Goal: Transaction & Acquisition: Purchase product/service

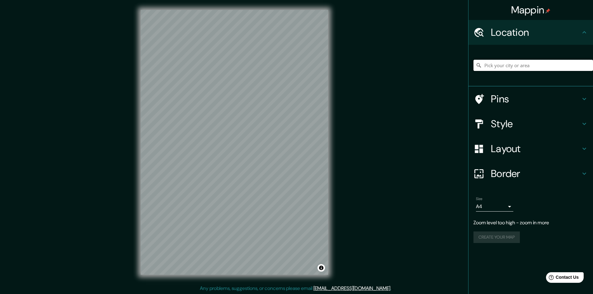
click at [501, 70] on input "Pick your city or area" at bounding box center [534, 65] width 120 height 11
drag, startPoint x: 500, startPoint y: 65, endPoint x: 587, endPoint y: 50, distance: 88.2
click at [587, 50] on div "[GEOGRAPHIC_DATA], [GEOGRAPHIC_DATA], [GEOGRAPHIC_DATA] [GEOGRAPHIC_DATA] [GEOG…" at bounding box center [531, 66] width 125 height 42
type input "[GEOGRAPHIC_DATA], [GEOGRAPHIC_DATA], [GEOGRAPHIC_DATA]"
click at [588, 67] on icon "Clear" at bounding box center [588, 65] width 5 height 5
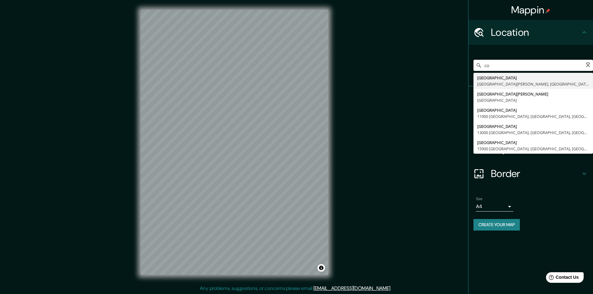
type input "c"
drag, startPoint x: 500, startPoint y: 65, endPoint x: 458, endPoint y: 66, distance: 42.1
click at [458, 66] on div "Mappin Location [PERSON_NAME] 329 [PERSON_NAME] 329 [GEOGRAPHIC_DATA], [GEOGRAP…" at bounding box center [296, 147] width 593 height 295
drag, startPoint x: 539, startPoint y: 64, endPoint x: 412, endPoint y: 57, distance: 127.3
click at [412, 57] on div "Mappin Location [PERSON_NAME] 329 [PERSON_NAME] 329 [GEOGRAPHIC_DATA], [GEOGRAP…" at bounding box center [296, 147] width 593 height 295
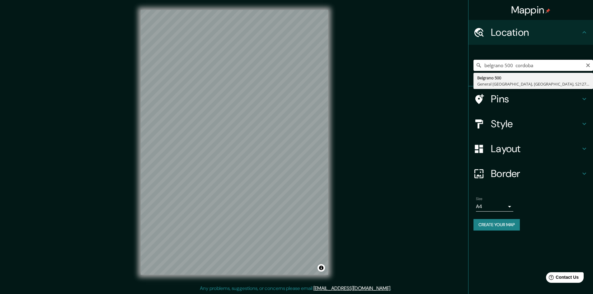
drag, startPoint x: 516, startPoint y: 65, endPoint x: 426, endPoint y: 67, distance: 89.7
click at [426, 67] on div "Mappin Location [STREET_ADDRESS] Pins Style Layout Border Choose a border. Hint…" at bounding box center [296, 147] width 593 height 295
type input "velezcordoba"
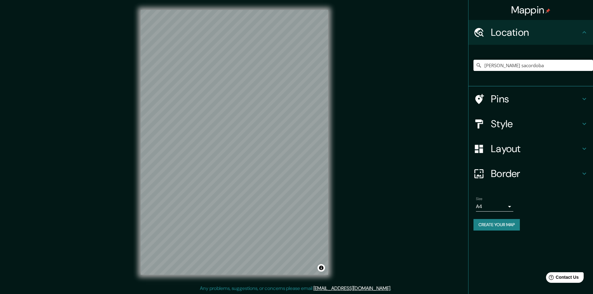
click at [584, 124] on icon at bounding box center [585, 124] width 4 height 2
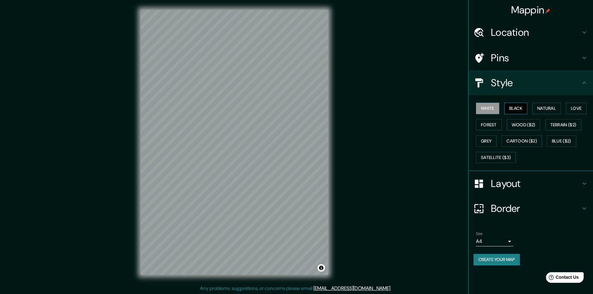
click at [514, 107] on button "Black" at bounding box center [516, 109] width 23 height 12
click at [522, 119] on button "Wood ($2)" at bounding box center [524, 125] width 34 height 12
click at [487, 141] on button "Grey" at bounding box center [486, 141] width 21 height 12
click at [489, 122] on button "Forest" at bounding box center [489, 125] width 26 height 12
click at [526, 128] on button "Wood ($2)" at bounding box center [524, 125] width 34 height 12
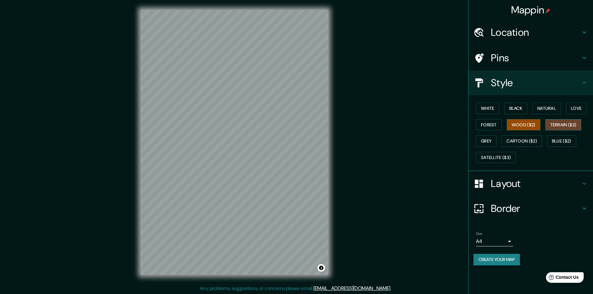
click at [558, 126] on button "Terrain ($2)" at bounding box center [564, 125] width 36 height 12
click at [558, 144] on button "Blue ($2)" at bounding box center [561, 141] width 29 height 12
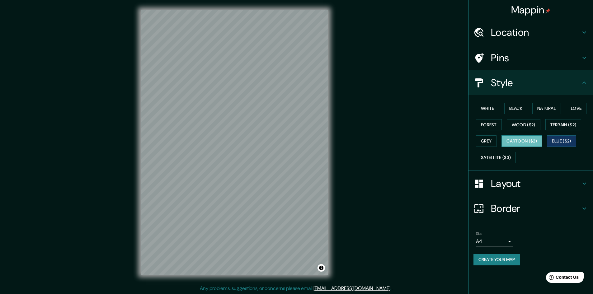
click at [532, 143] on button "Cartoon ($2)" at bounding box center [522, 141] width 40 height 12
click at [500, 157] on button "Satellite ($3)" at bounding box center [496, 158] width 40 height 12
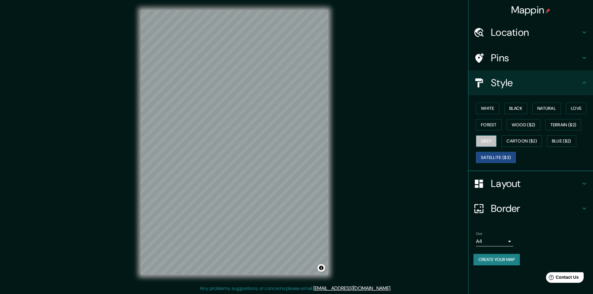
click at [488, 140] on button "Grey" at bounding box center [486, 141] width 21 height 12
click at [528, 122] on button "Wood ($2)" at bounding box center [524, 125] width 34 height 12
